Goal: Task Accomplishment & Management: Manage account settings

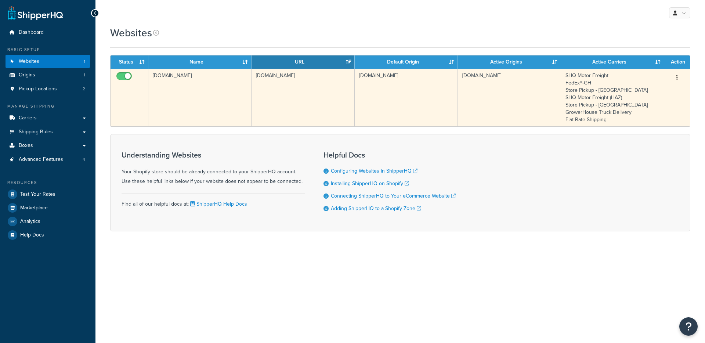
click at [278, 100] on td "[DOMAIN_NAME]" at bounding box center [303, 98] width 103 height 58
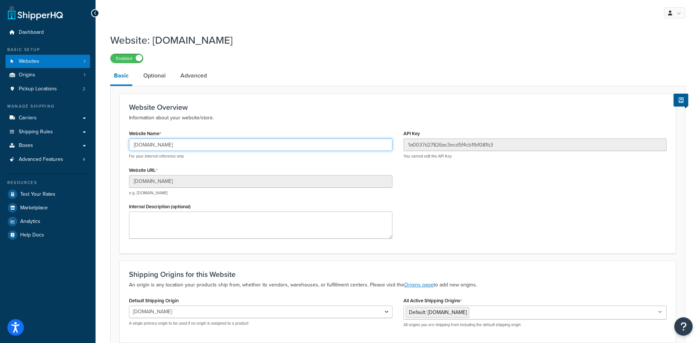
click at [190, 144] on input "growershouse-dev.myshopify.com" at bounding box center [260, 144] width 263 height 12
click at [184, 147] on input "growershouse-dev.myshopify.com" at bounding box center [260, 144] width 263 height 12
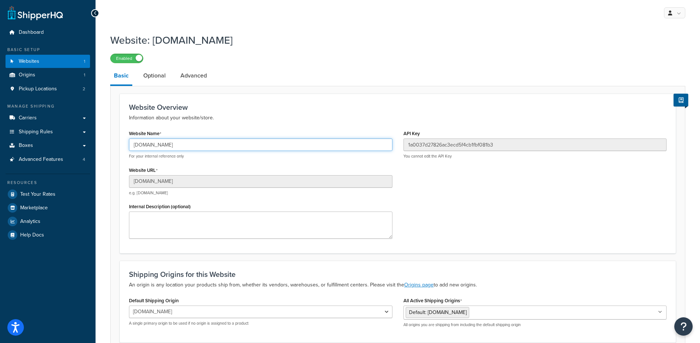
click at [184, 147] on input "growershouse-dev.myshopify.com" at bounding box center [260, 144] width 263 height 12
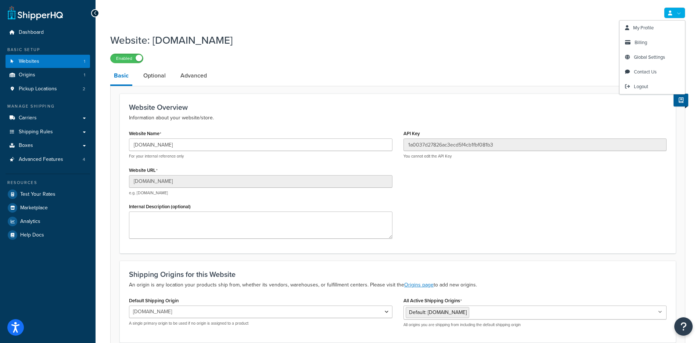
click at [677, 15] on link at bounding box center [674, 12] width 21 height 11
click at [468, 145] on input "1a0037d27826ac3ecd5f4cb1fbf081b3" at bounding box center [534, 144] width 263 height 12
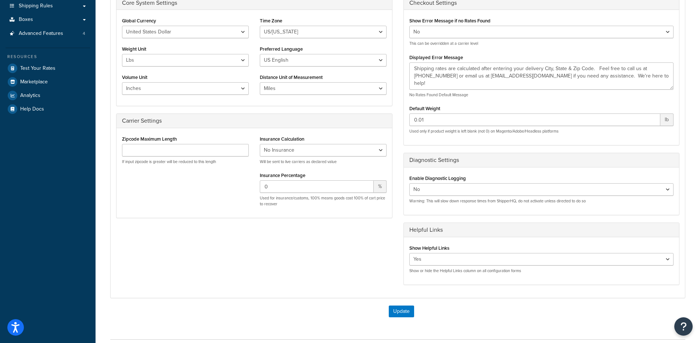
scroll to position [127, 0]
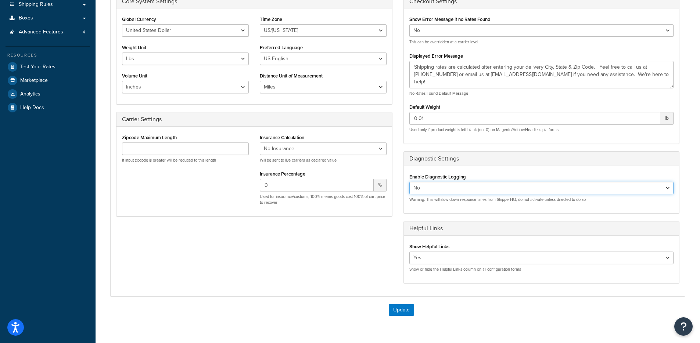
click at [444, 184] on select "Yes No" at bounding box center [541, 188] width 264 height 12
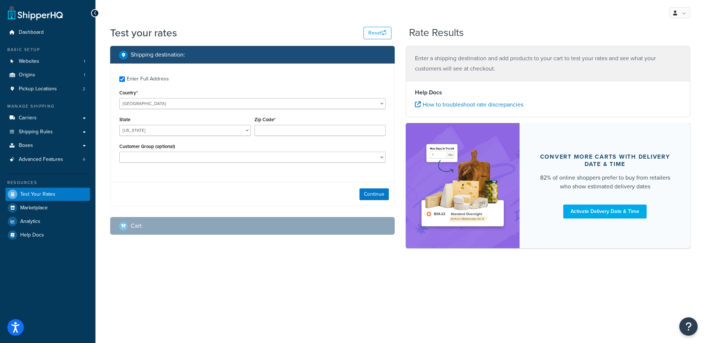
checkbox input "true"
type input "93420"
select select "CA"
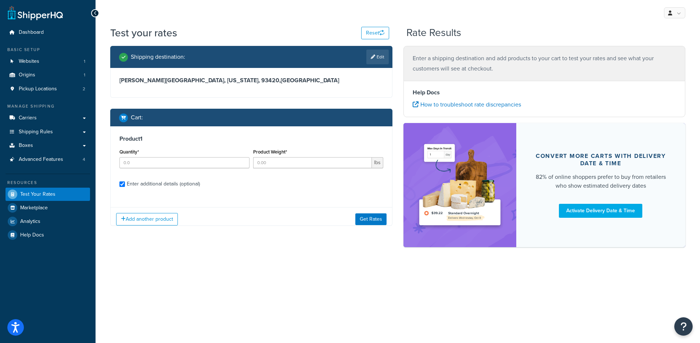
checkbox input "true"
type input "2"
type input "14.1"
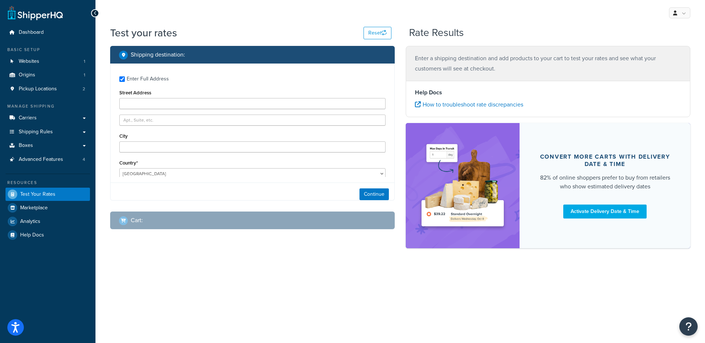
type input "[STREET_ADDRESS]"
type input "180"
type input "[GEOGRAPHIC_DATA]"
type input "85713"
select select "AZ"
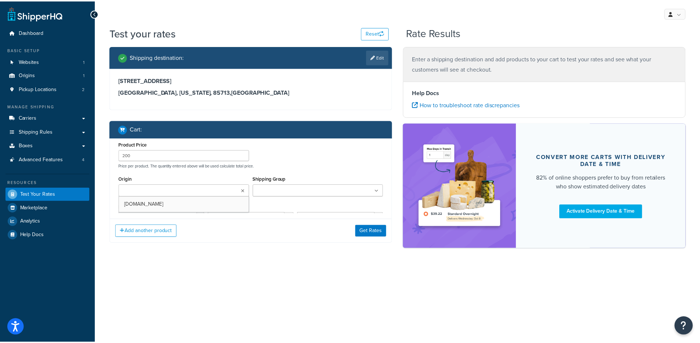
scroll to position [401, 0]
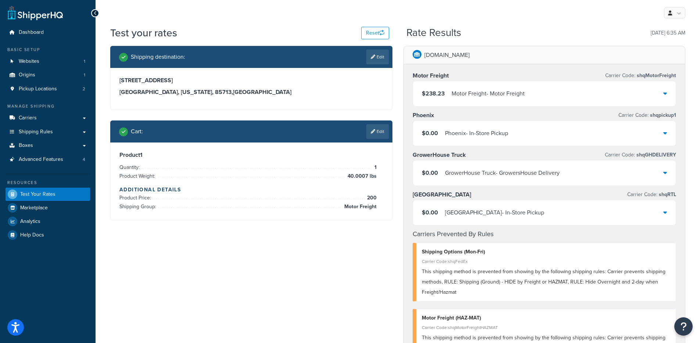
click at [463, 168] on div "GrowerHouse Truck - GrowersHouse Delivery" at bounding box center [502, 173] width 115 height 10
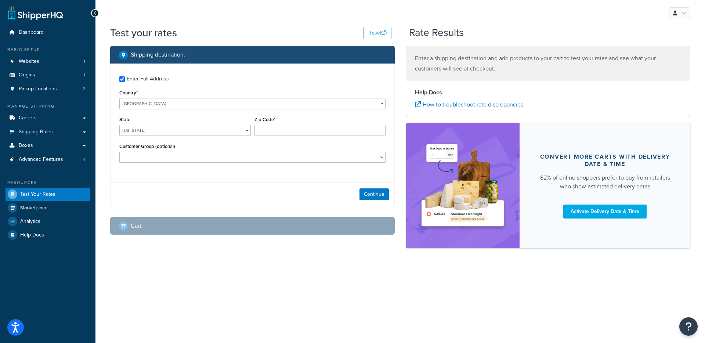
checkbox input "true"
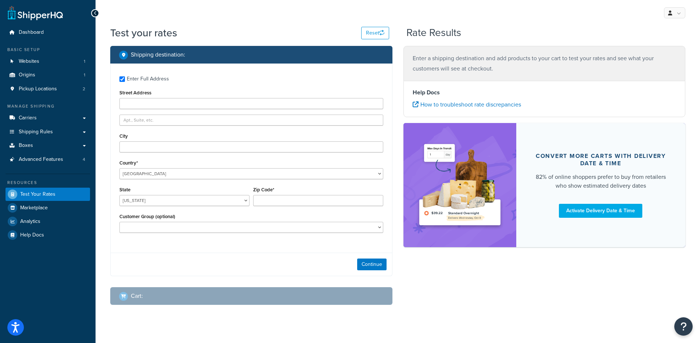
type input "3635 East 34th Street"
type input "Tucson"
type input "85713"
select select "AZ"
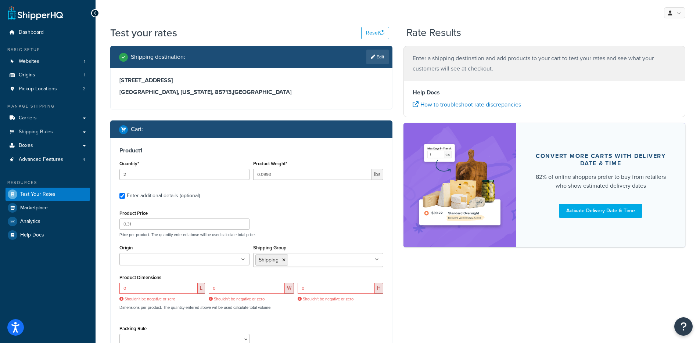
click at [334, 192] on label "Enter additional details (optional)" at bounding box center [255, 195] width 256 height 12
click at [125, 193] on input "Enter additional details (optional)" at bounding box center [122, 196] width 6 height 6
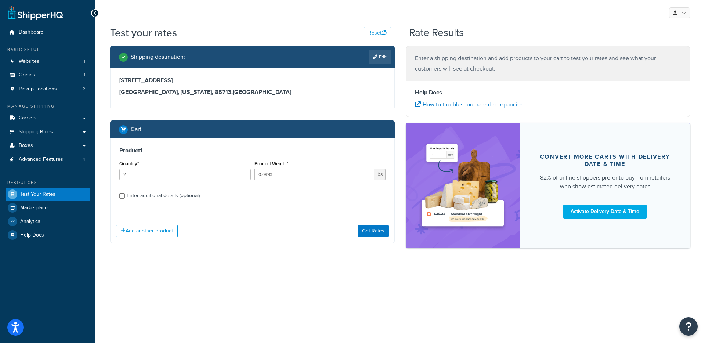
click at [184, 193] on div "Enter additional details (optional)" at bounding box center [163, 196] width 73 height 10
click at [125, 193] on input "Enter additional details (optional)" at bounding box center [122, 196] width 6 height 6
checkbox input "true"
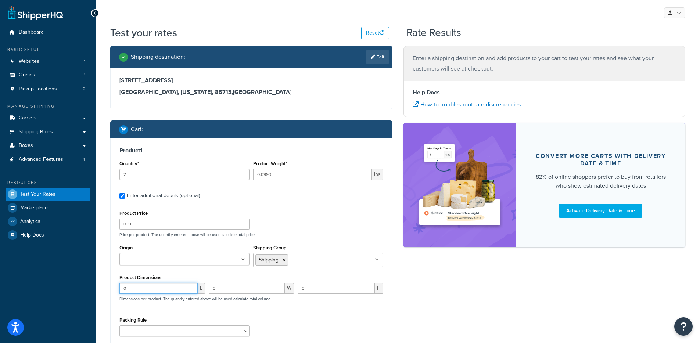
drag, startPoint x: 148, startPoint y: 288, endPoint x: 122, endPoint y: 290, distance: 26.5
click at [122, 290] on input "0" at bounding box center [158, 288] width 78 height 11
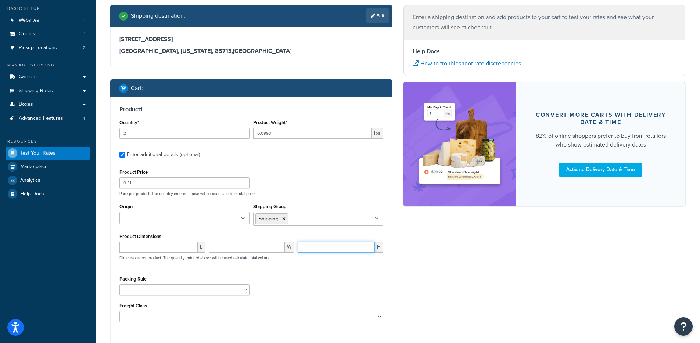
scroll to position [77, 0]
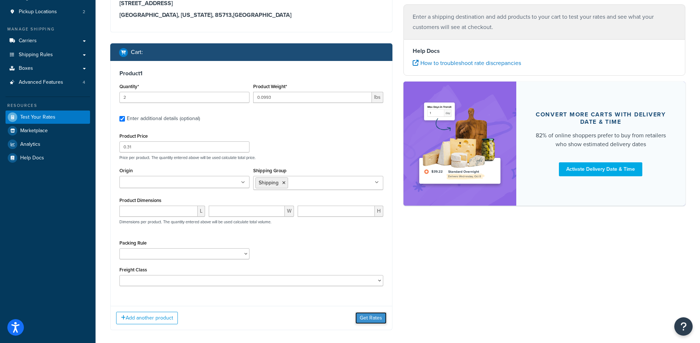
click at [373, 319] on button "Get Rates" at bounding box center [370, 318] width 31 height 12
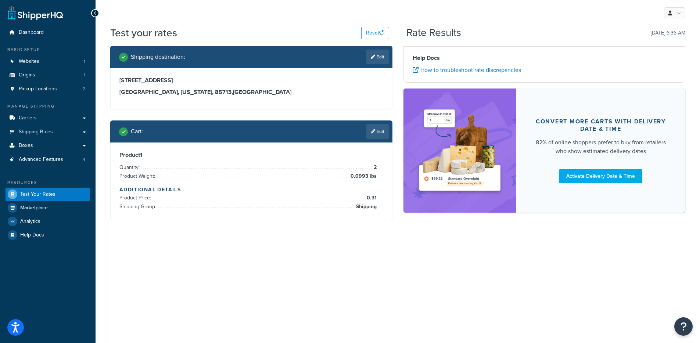
scroll to position [0, 0]
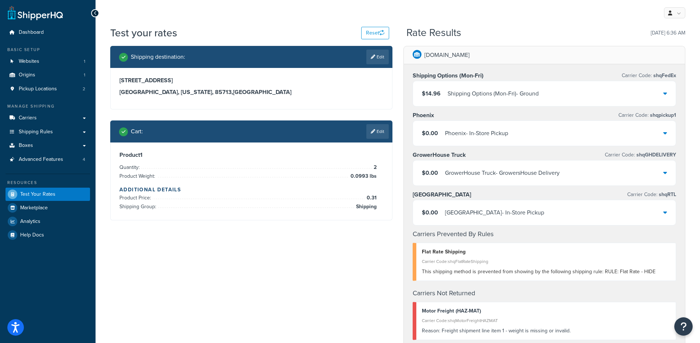
click at [507, 178] on div "GrowerHouse Truck - GrowersHouse Delivery" at bounding box center [502, 173] width 115 height 10
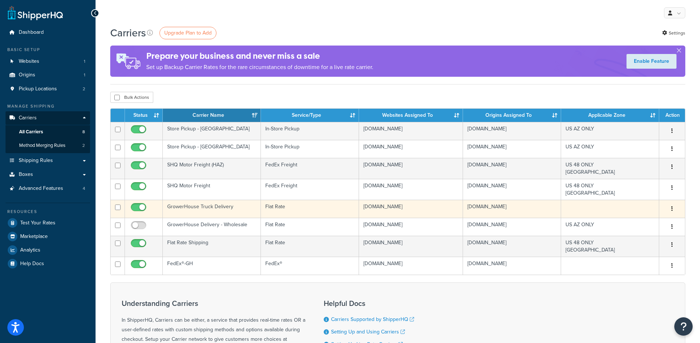
click at [238, 205] on td "GrowerHouse Truck Delivery" at bounding box center [212, 209] width 98 height 18
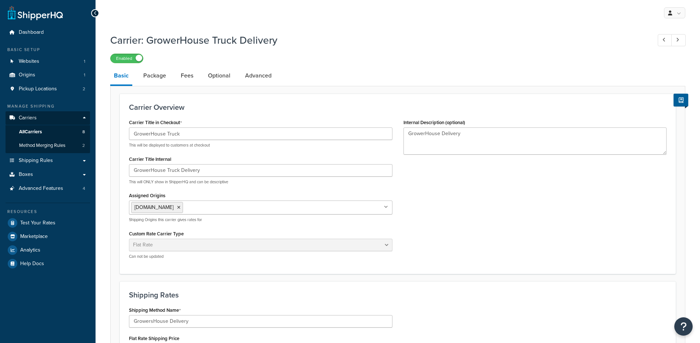
select select "flat"
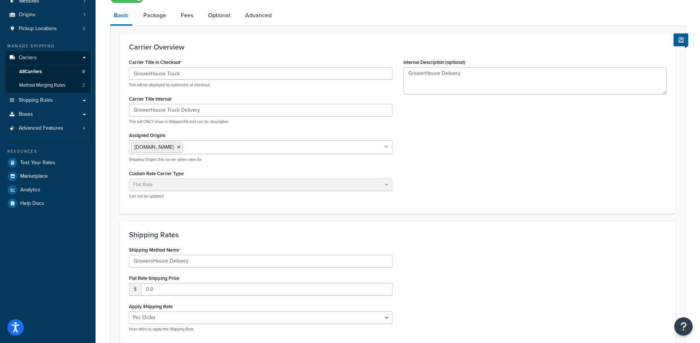
scroll to position [59, 0]
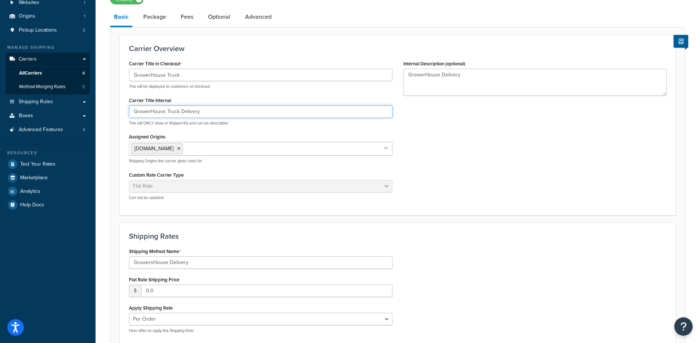
click at [169, 111] on input "GrowerHouse Truck Delivery" at bounding box center [260, 111] width 263 height 12
click at [147, 115] on input "GrowerHouse Truck Delivery" at bounding box center [260, 111] width 263 height 12
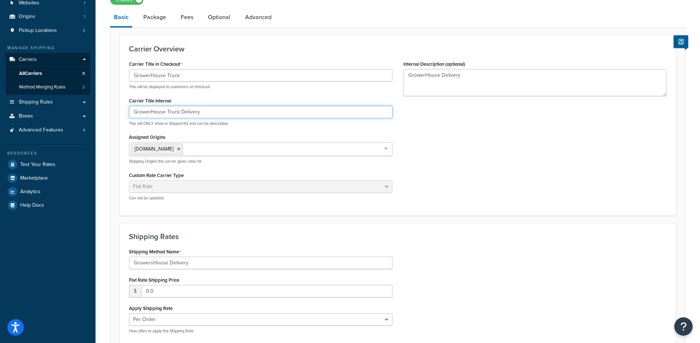
scroll to position [0, 0]
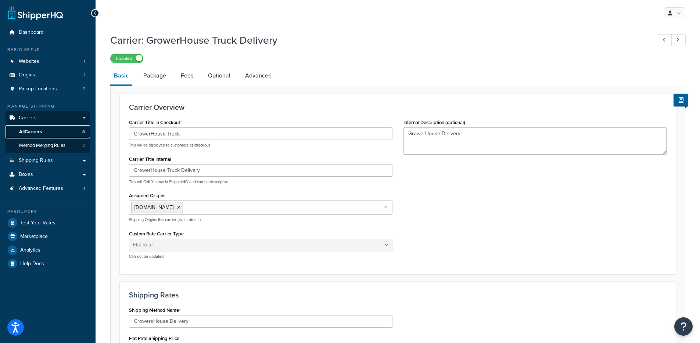
click at [46, 129] on link "All Carriers 8" at bounding box center [48, 132] width 84 height 14
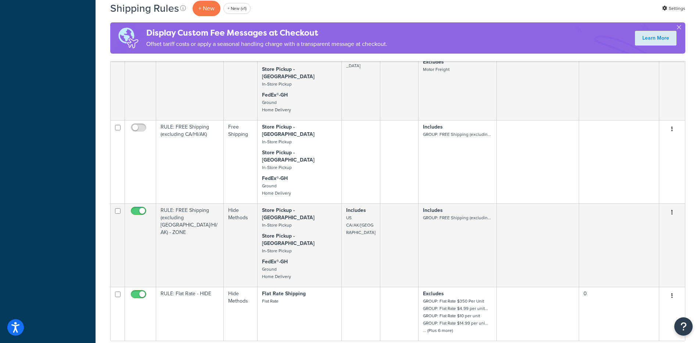
scroll to position [477, 0]
select select "100"
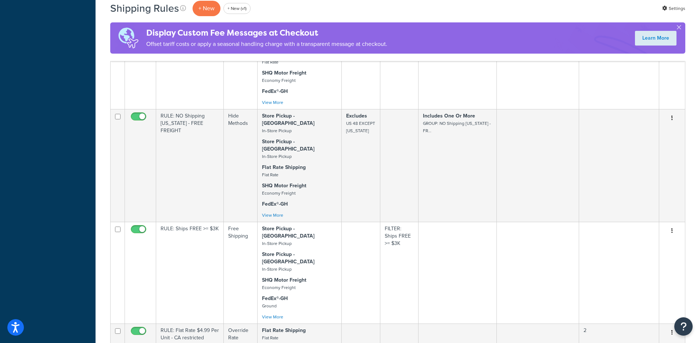
scroll to position [2492, 0]
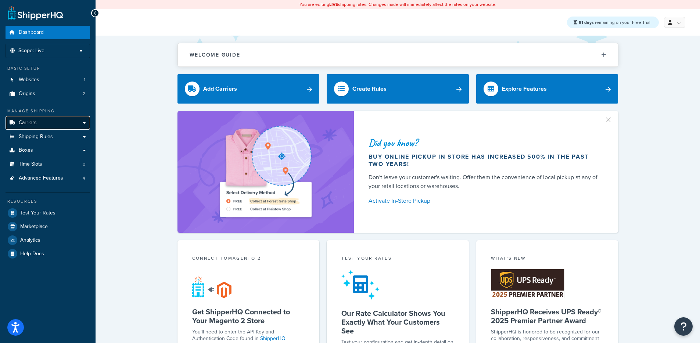
click at [61, 121] on link "Carriers" at bounding box center [48, 123] width 84 height 14
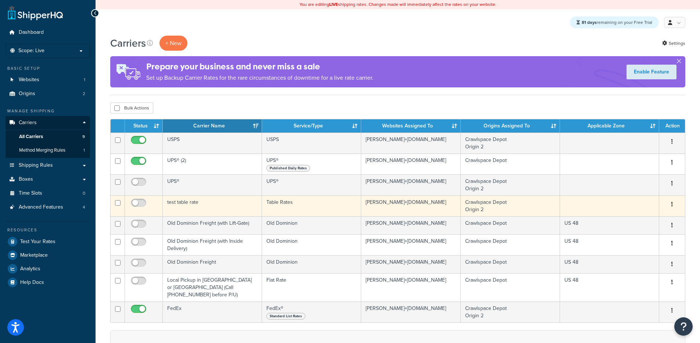
click at [181, 208] on td "test table rate" at bounding box center [212, 205] width 99 height 21
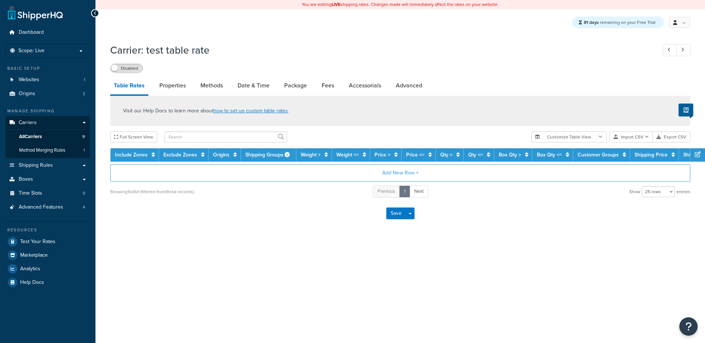
select select "25"
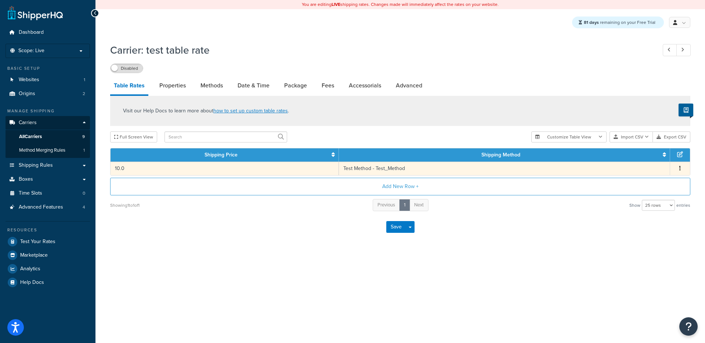
click at [278, 174] on td "10.0" at bounding box center [225, 169] width 228 height 14
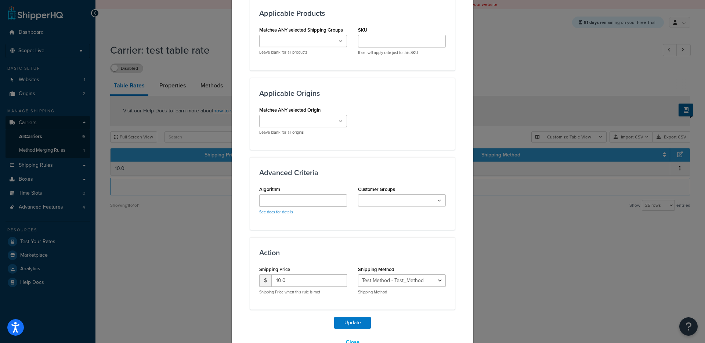
scroll to position [485, 0]
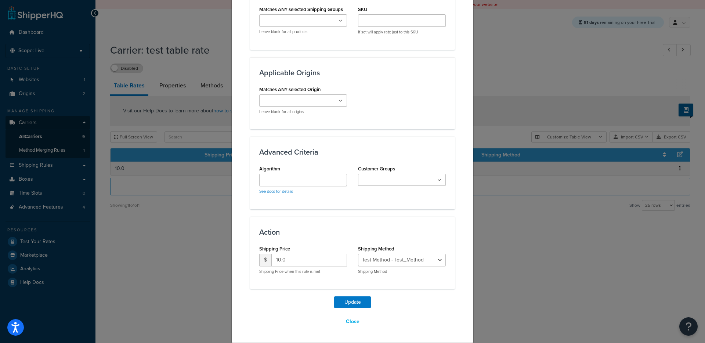
click at [386, 185] on ul at bounding box center [402, 180] width 88 height 12
type input "b"
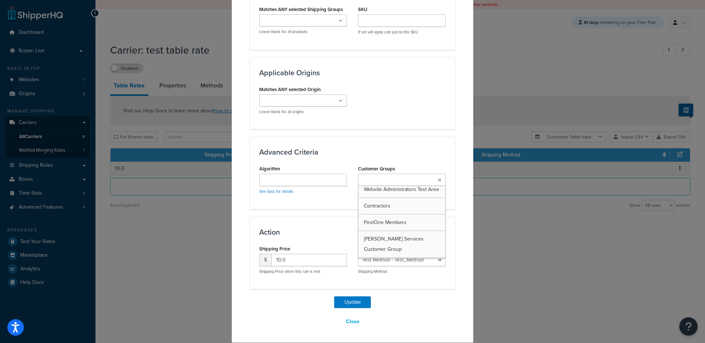
scroll to position [46, 0]
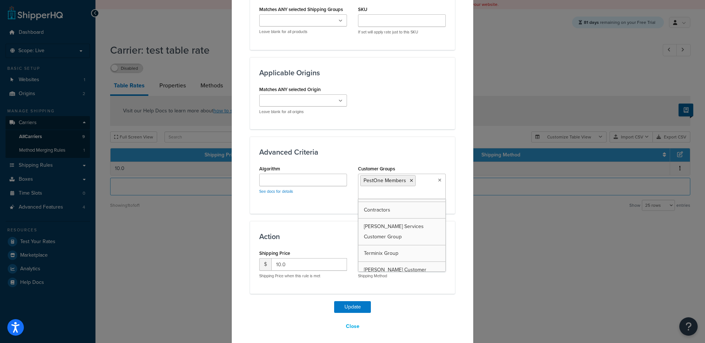
click at [404, 115] on div "Matches ANY selected Origin Crawlspace Depot Origin 2 Leave blank for all origi…" at bounding box center [353, 102] width 198 height 36
click at [353, 303] on button "Update" at bounding box center [352, 307] width 37 height 12
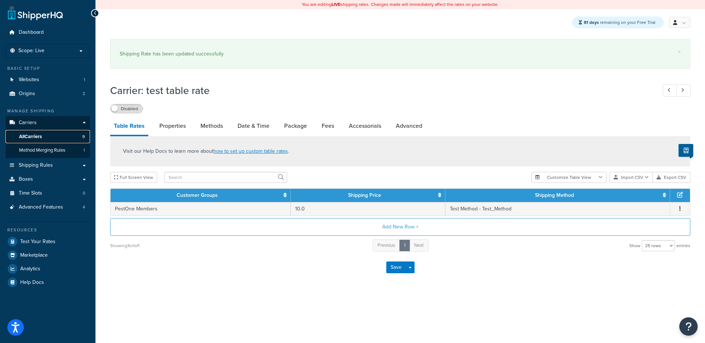
click at [74, 138] on link "All Carriers 9" at bounding box center [48, 137] width 84 height 14
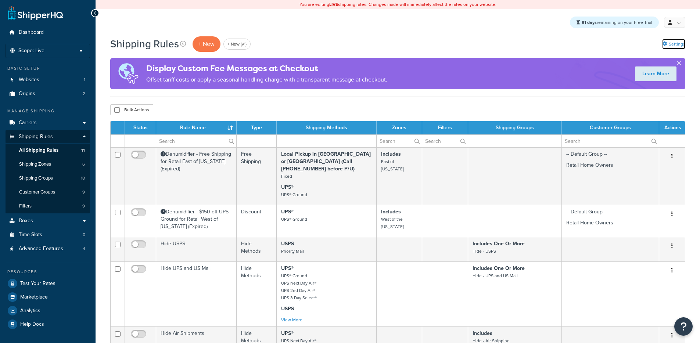
click at [662, 40] on link "Settings" at bounding box center [673, 44] width 23 height 10
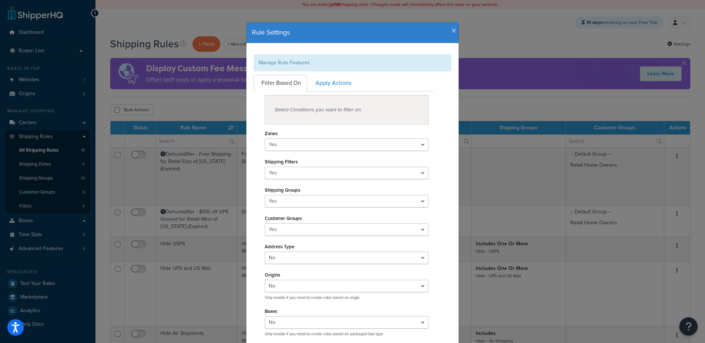
click at [453, 31] on icon "button" at bounding box center [453, 31] width 5 height 7
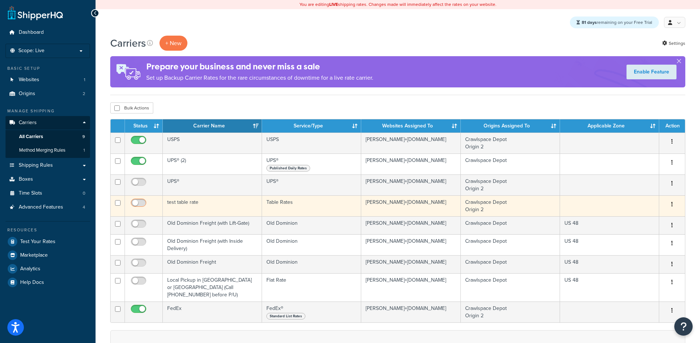
click at [142, 205] on input "checkbox" at bounding box center [139, 204] width 20 height 9
checkbox input "true"
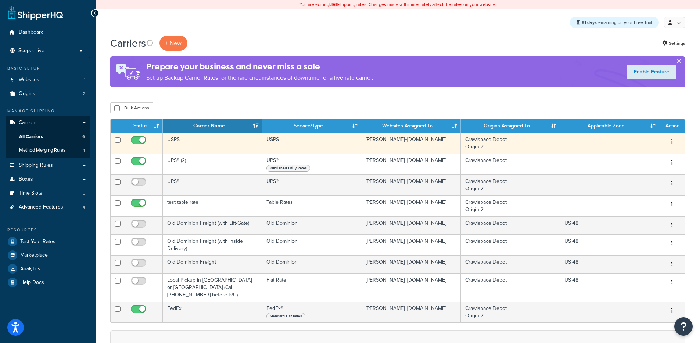
click at [142, 141] on input "checkbox" at bounding box center [139, 141] width 20 height 9
checkbox input "false"
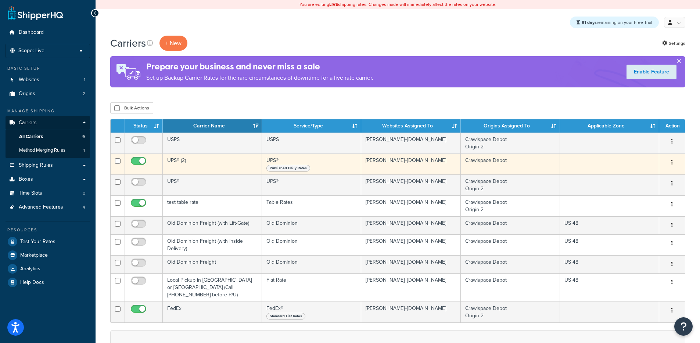
click at [140, 157] on span at bounding box center [138, 161] width 15 height 9
click at [140, 158] on input "checkbox" at bounding box center [139, 162] width 20 height 9
checkbox input "false"
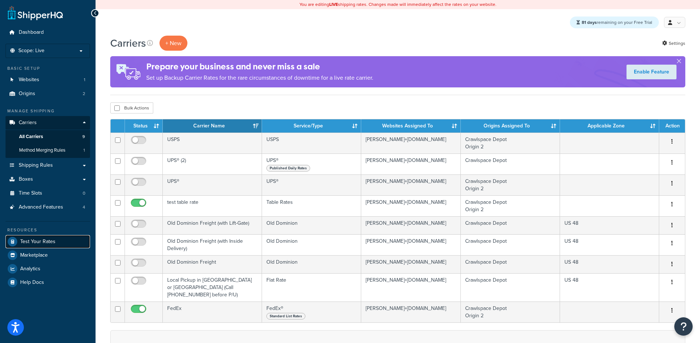
click at [47, 241] on span "Test Your Rates" at bounding box center [37, 242] width 35 height 6
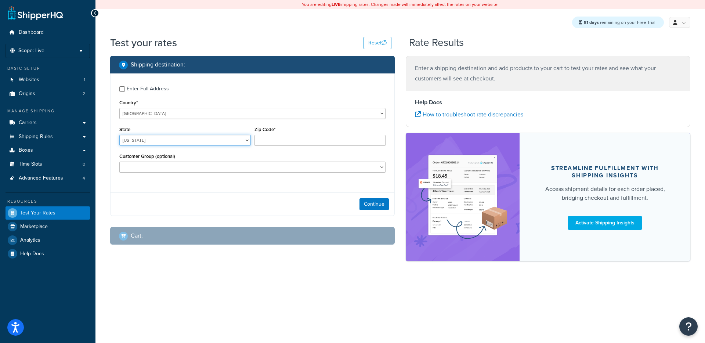
click at [163, 141] on select "[US_STATE] [US_STATE] [US_STATE] [US_STATE] [US_STATE] Armed Forces Americas Ar…" at bounding box center [184, 140] width 131 height 11
click at [119, 135] on select "[US_STATE] [US_STATE] [US_STATE] [US_STATE] [US_STATE] Armed Forces Americas Ar…" at bounding box center [184, 140] width 131 height 11
select select "[GEOGRAPHIC_DATA]"
type input "78759"
click at [374, 203] on button "Continue" at bounding box center [374, 204] width 29 height 12
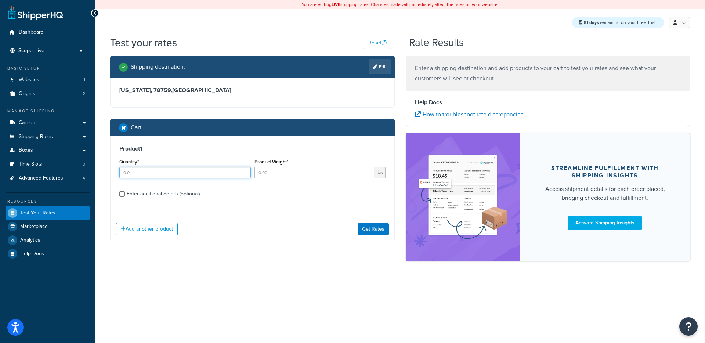
click at [149, 176] on input "Quantity*" at bounding box center [184, 172] width 131 height 11
type input "1"
click at [372, 228] on button "Get Rates" at bounding box center [373, 229] width 31 height 12
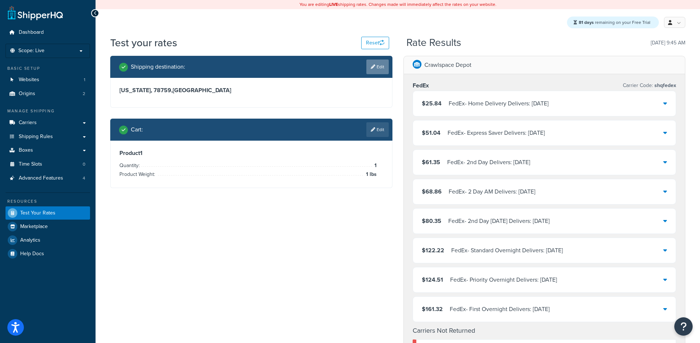
click at [385, 62] on link "Edit" at bounding box center [377, 67] width 22 height 15
select select "[GEOGRAPHIC_DATA]"
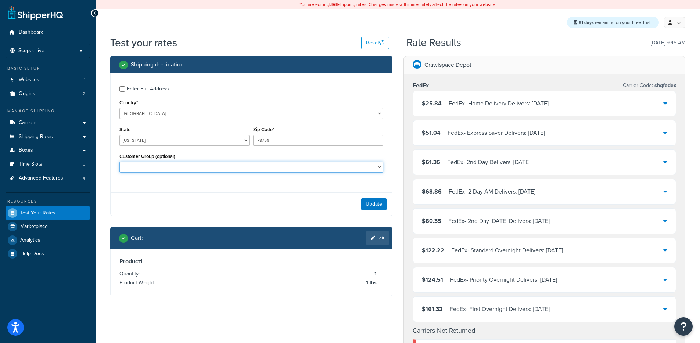
click at [177, 162] on select "-- Default Group -- Contractors [PERSON_NAME] Services Customer Group PestOne M…" at bounding box center [251, 167] width 264 height 11
select select "Contractors"
click at [119, 162] on select "-- Default Group -- Contractors [PERSON_NAME] Services Customer Group PestOne M…" at bounding box center [251, 167] width 264 height 11
click at [370, 203] on button "Update" at bounding box center [373, 204] width 25 height 12
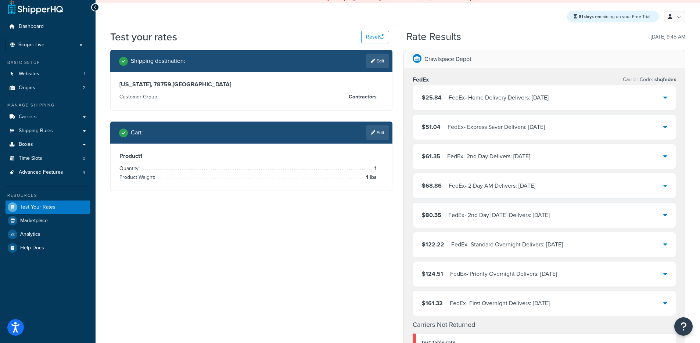
scroll to position [12, 0]
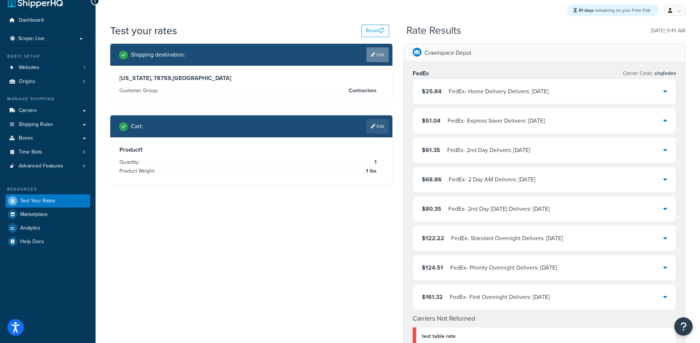
click at [378, 58] on link "Edit" at bounding box center [377, 54] width 22 height 15
select select "TX"
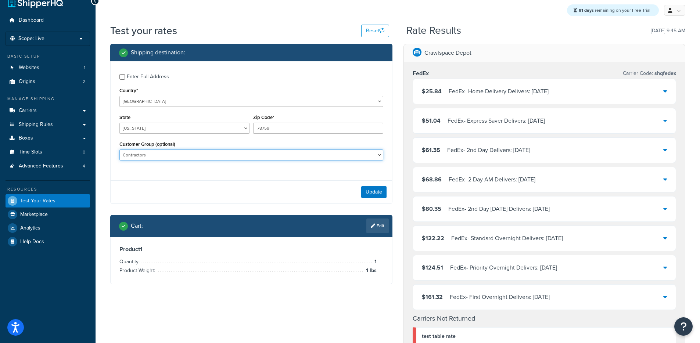
click at [310, 154] on select "-- Default Group -- Contractors Massey Services Customer Group PestOne Members …" at bounding box center [251, 154] width 264 height 11
click at [204, 153] on select "-- Default Group -- Contractors Massey Services Customer Group PestOne Members …" at bounding box center [251, 154] width 264 height 11
select select "PestOne Members"
click at [119, 149] on select "-- Default Group -- Contractors Massey Services Customer Group PestOne Members …" at bounding box center [251, 154] width 264 height 11
click at [381, 193] on button "Update" at bounding box center [373, 192] width 25 height 12
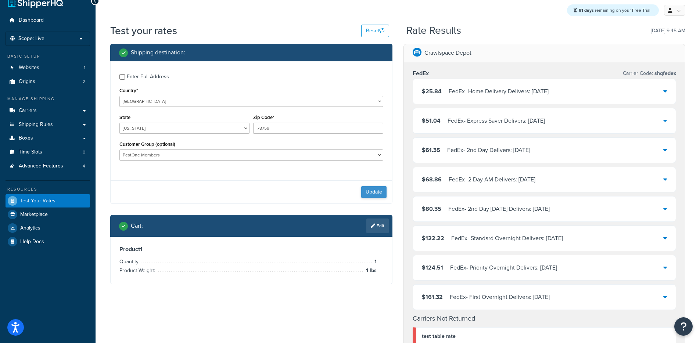
scroll to position [0, 0]
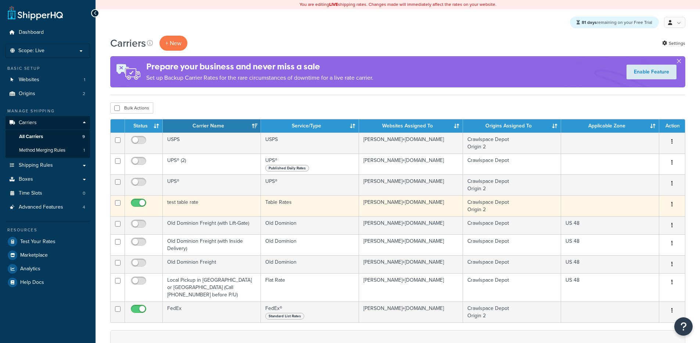
click at [187, 209] on td "test table rate" at bounding box center [212, 205] width 98 height 21
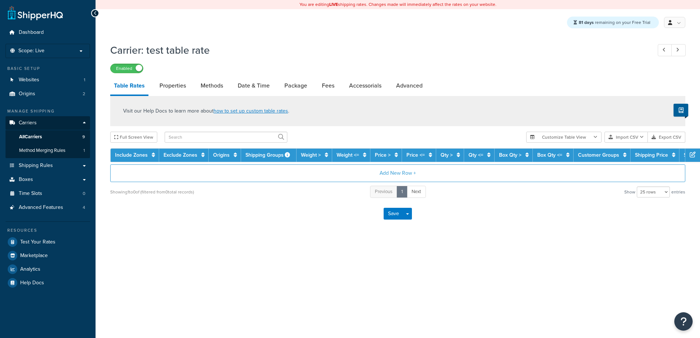
select select "25"
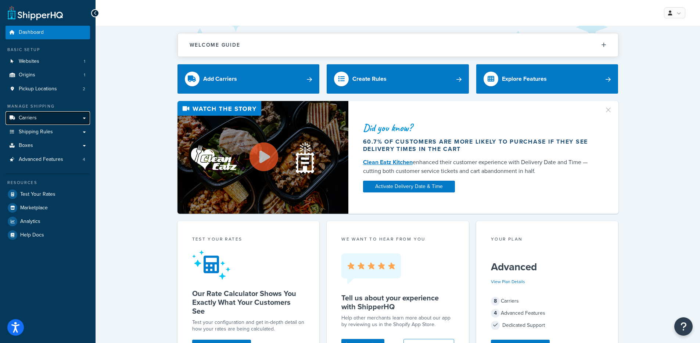
click at [58, 122] on link "Carriers" at bounding box center [48, 118] width 84 height 14
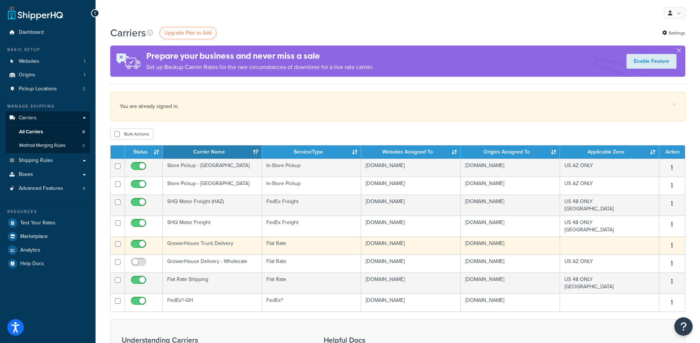
click at [183, 248] on td "GrowerHouse Truck Delivery" at bounding box center [212, 246] width 99 height 18
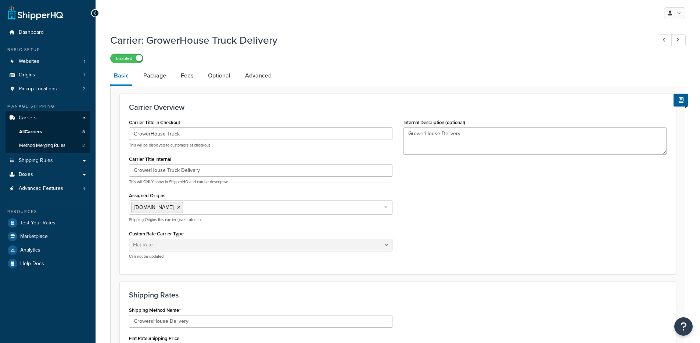
select select "flat"
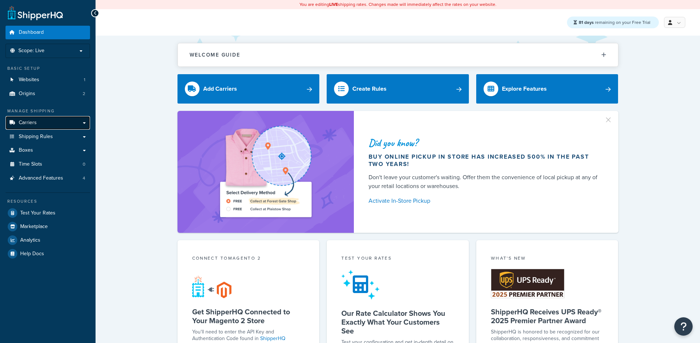
click at [50, 122] on link "Carriers" at bounding box center [48, 123] width 84 height 14
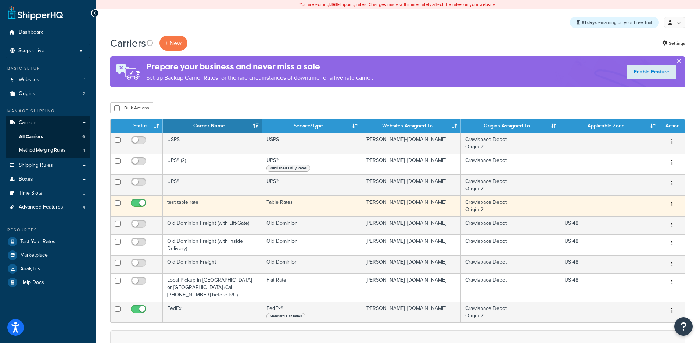
click at [212, 202] on td "test table rate" at bounding box center [212, 205] width 99 height 21
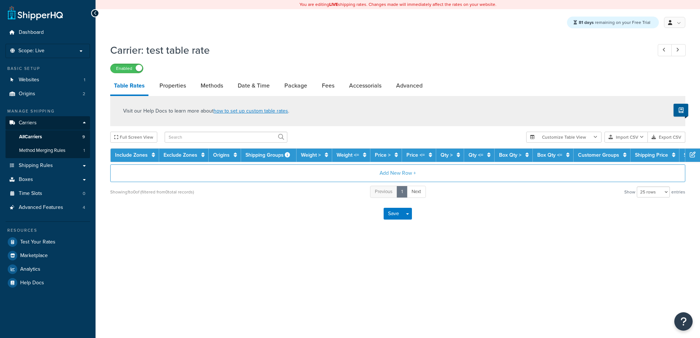
select select "25"
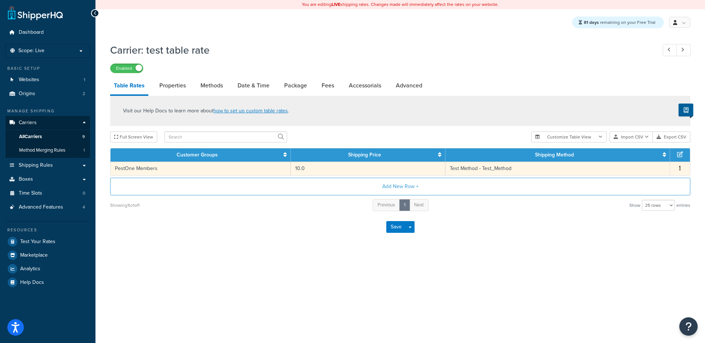
click at [241, 171] on td "PestOne Members" at bounding box center [201, 169] width 180 height 14
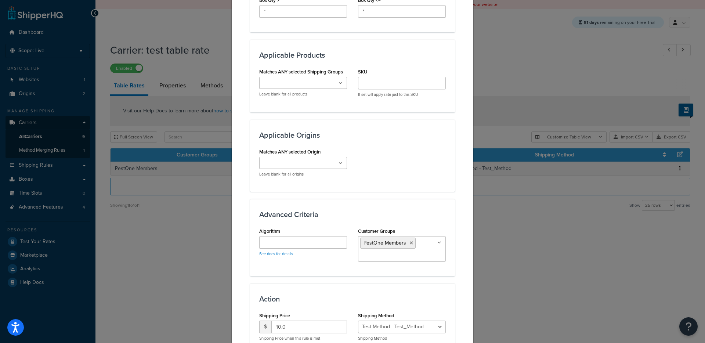
scroll to position [429, 0]
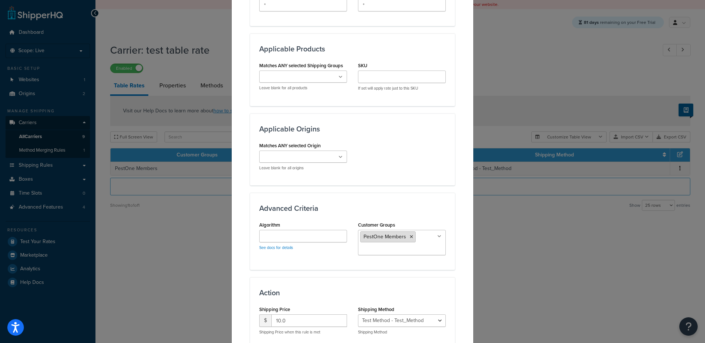
click at [410, 235] on icon at bounding box center [411, 237] width 3 height 4
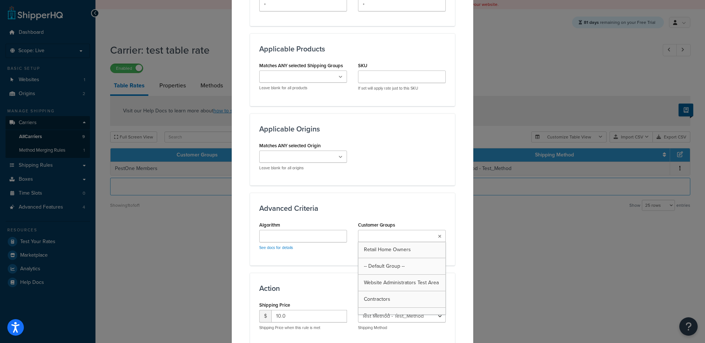
click at [412, 203] on div "Advanced Criteria Algorithm See docs for details Customer Groups Retail Home Ow…" at bounding box center [352, 229] width 205 height 72
